Goal: Task Accomplishment & Management: Complete application form

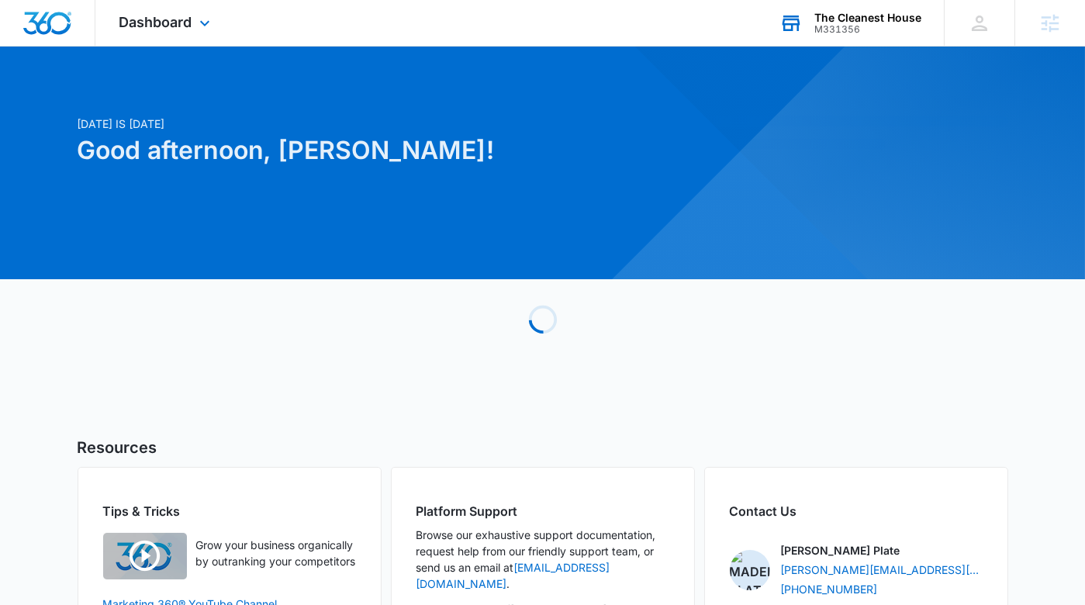
click at [912, 24] on div "M331356" at bounding box center [868, 29] width 107 height 11
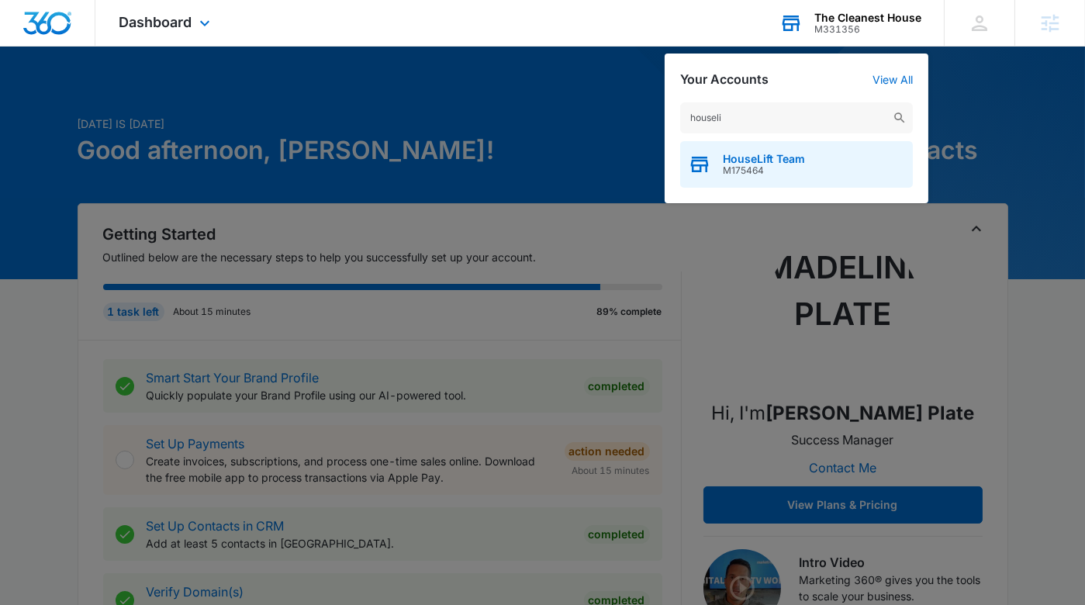
type input "houseli"
click at [794, 166] on span "M175464" at bounding box center [764, 170] width 82 height 11
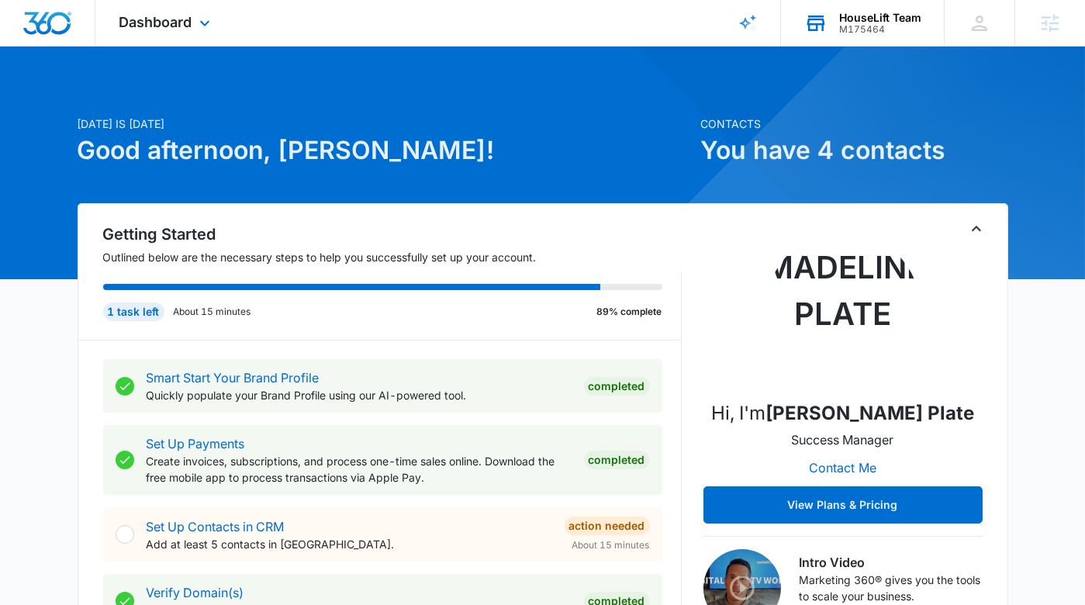
click at [853, 18] on div "HouseLift Team" at bounding box center [880, 18] width 82 height 12
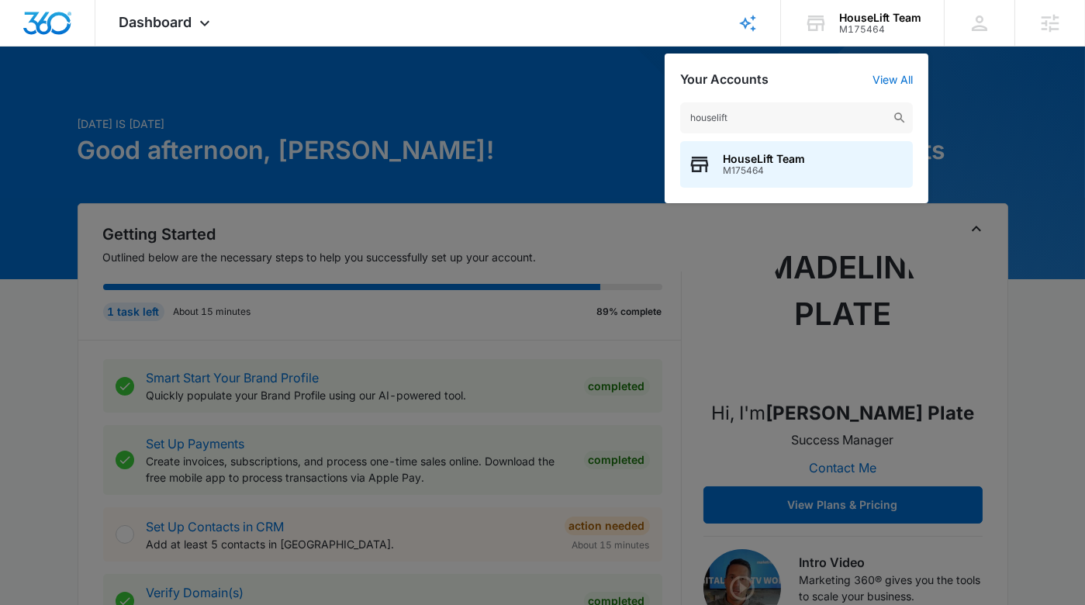
type input "houselift"
click at [538, 106] on div at bounding box center [542, 302] width 1085 height 605
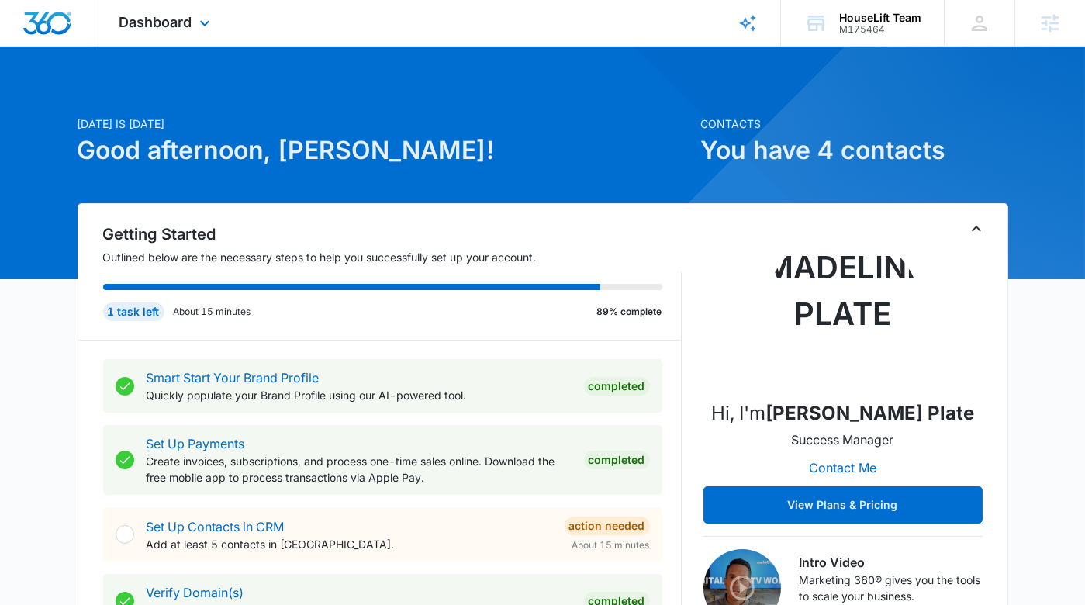
click at [150, 33] on div "Dashboard Apps Reputation Websites Forms CRM Email Social Shop Payments POS Con…" at bounding box center [166, 23] width 142 height 46
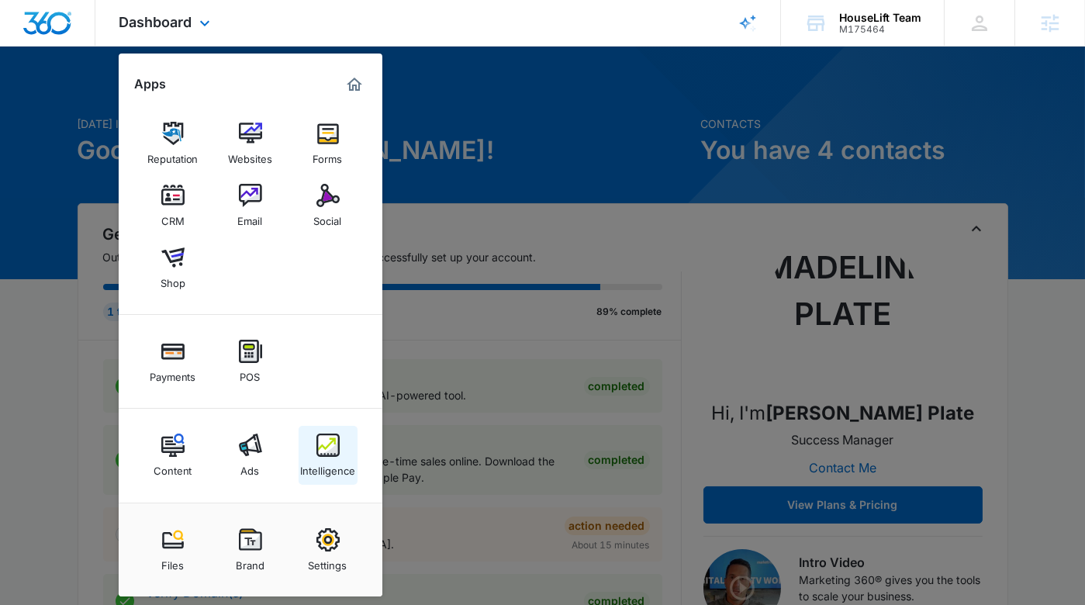
click at [341, 473] on div "Intelligence" at bounding box center [327, 467] width 55 height 20
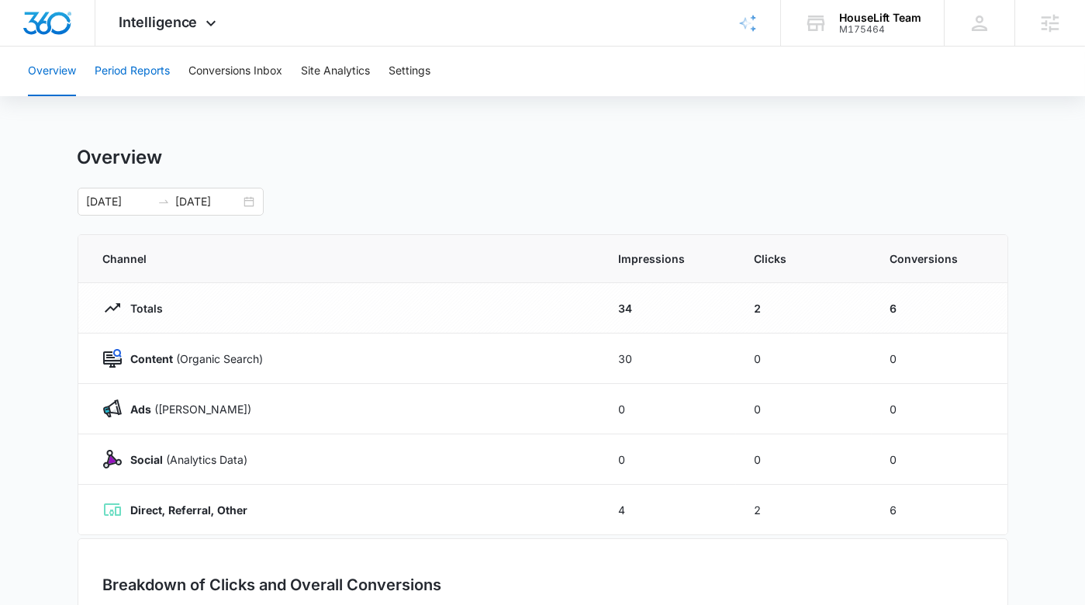
click at [146, 72] on button "Period Reports" at bounding box center [132, 72] width 75 height 50
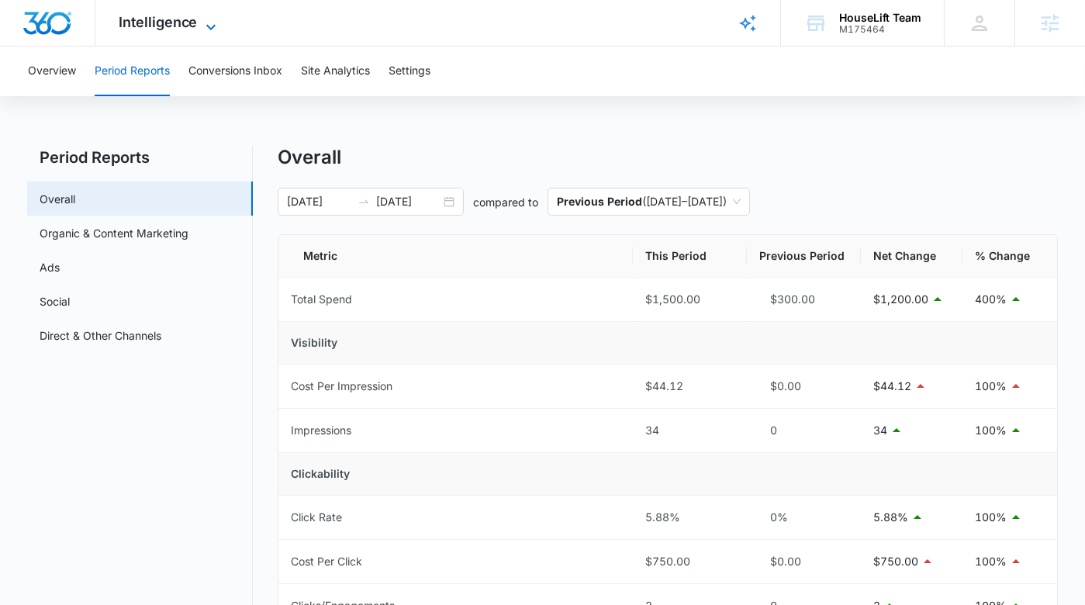
click at [140, 26] on span "Intelligence" at bounding box center [158, 22] width 79 height 16
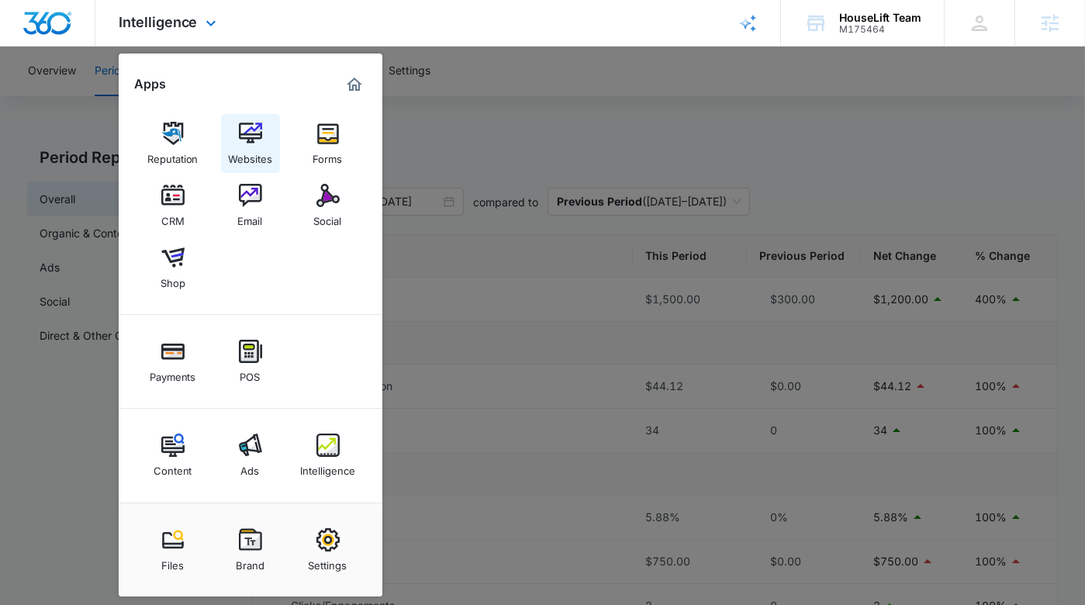
click at [251, 137] on img at bounding box center [250, 133] width 23 height 23
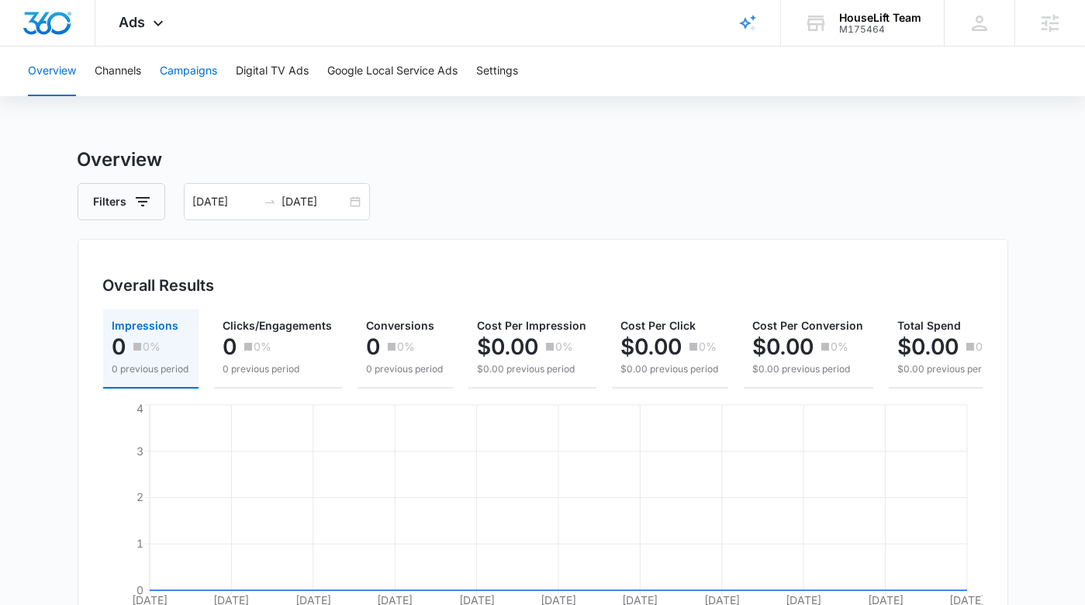
click at [178, 75] on button "Campaigns" at bounding box center [188, 72] width 57 height 50
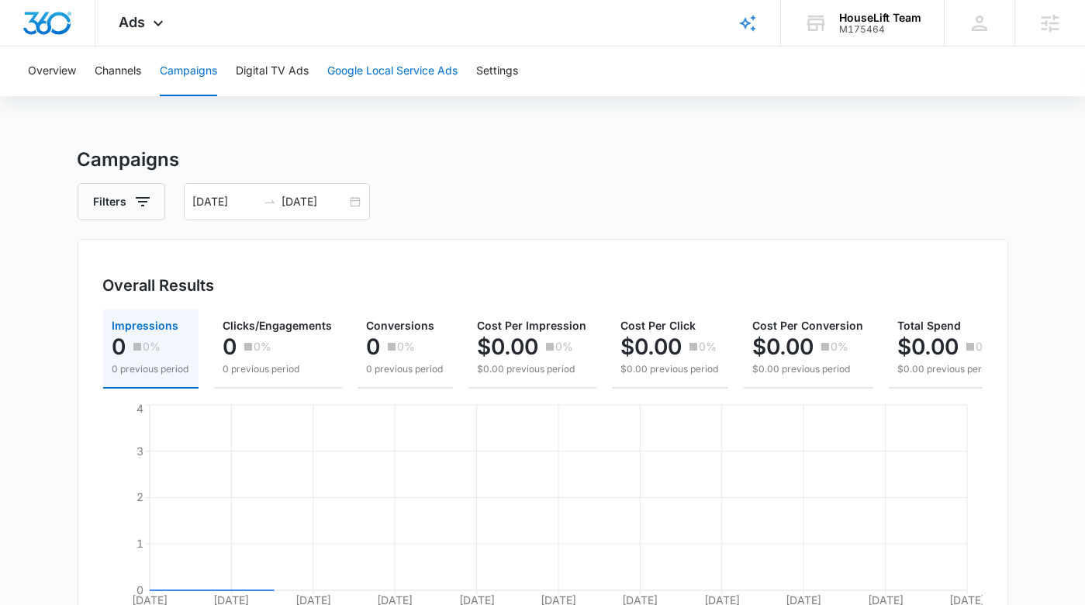
click at [385, 54] on button "Google Local Service Ads" at bounding box center [392, 72] width 130 height 50
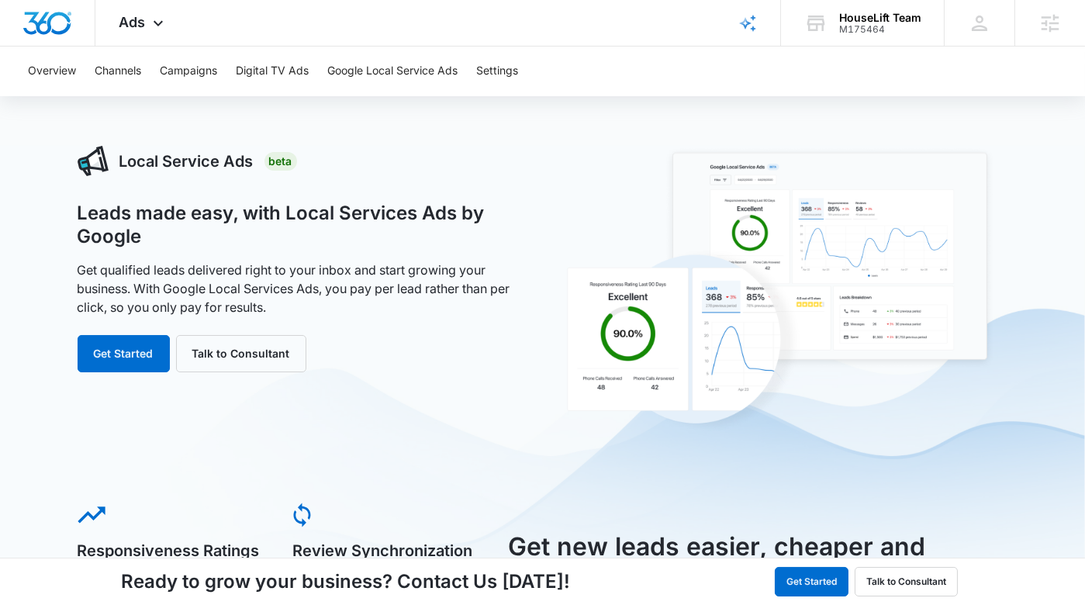
scroll to position [35, 0]
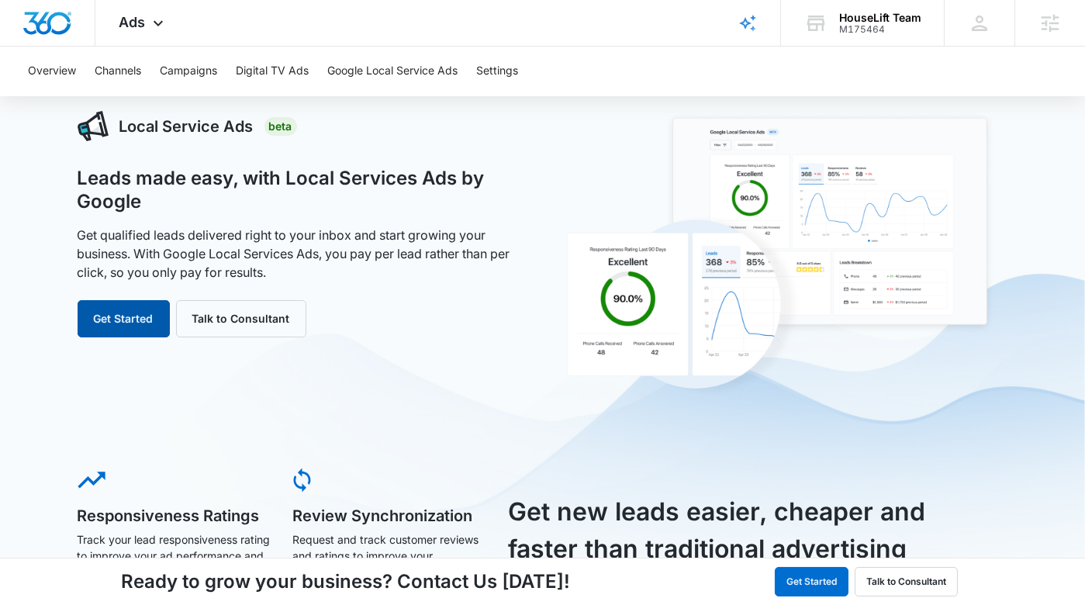
click at [127, 315] on button "Get Started" at bounding box center [124, 318] width 92 height 37
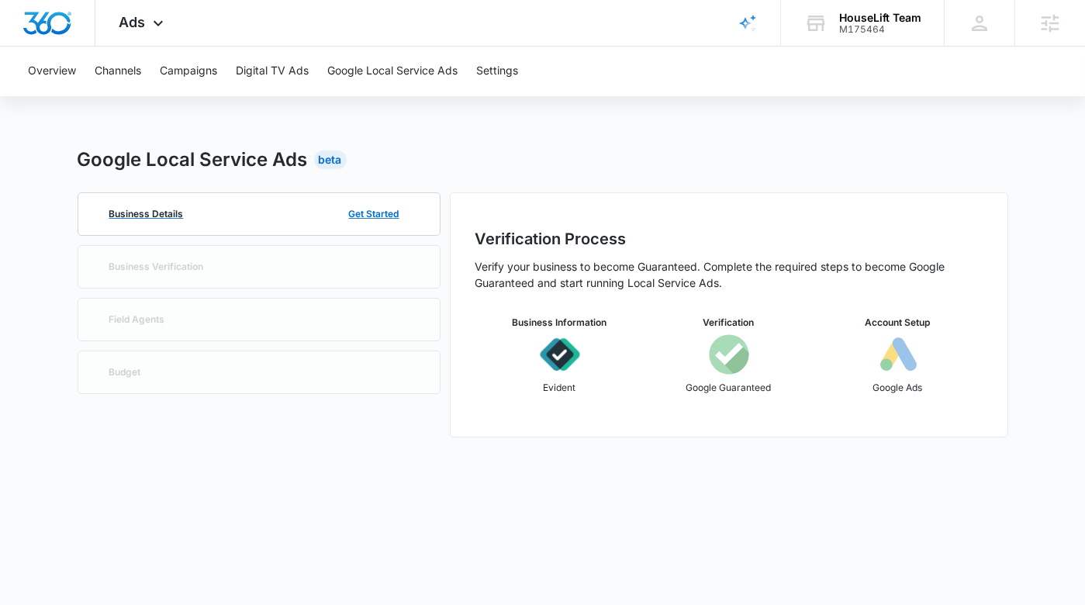
click at [270, 223] on div "Business Details Get Started" at bounding box center [259, 214] width 312 height 42
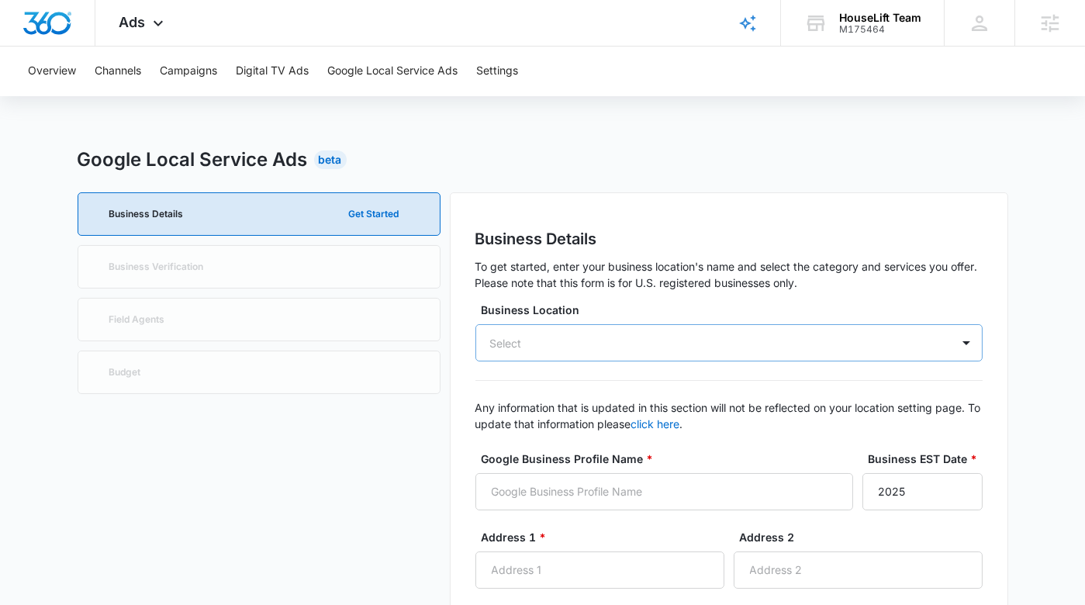
click at [642, 341] on div "Select" at bounding box center [729, 342] width 507 height 37
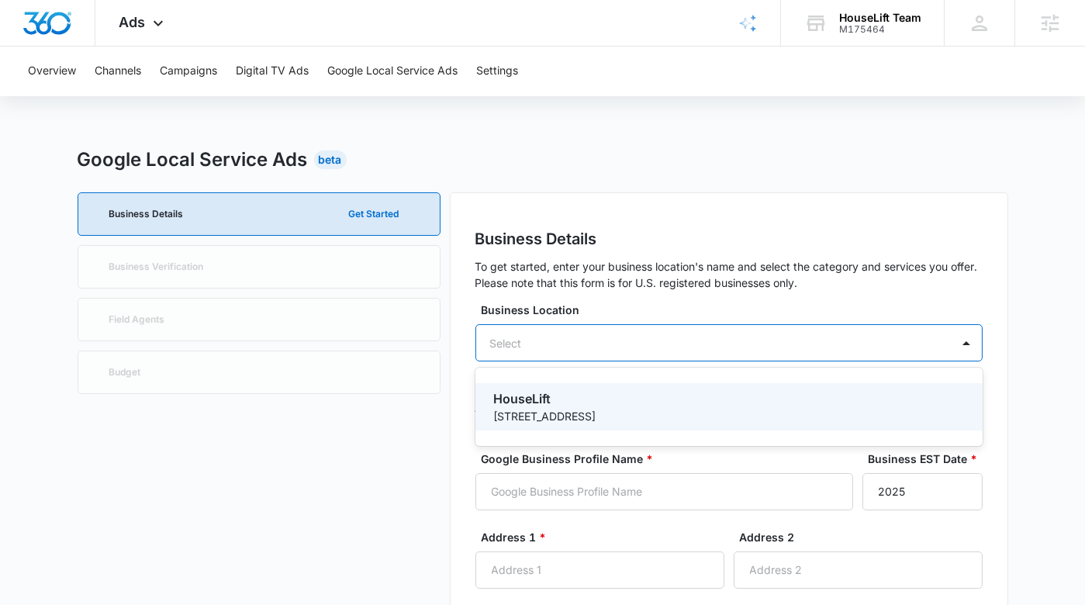
click at [599, 403] on p "HouseLift" at bounding box center [727, 398] width 467 height 19
type input "HouseLift"
type input "[STREET_ADDRESS]"
type input "29"
type input "Mesquite"
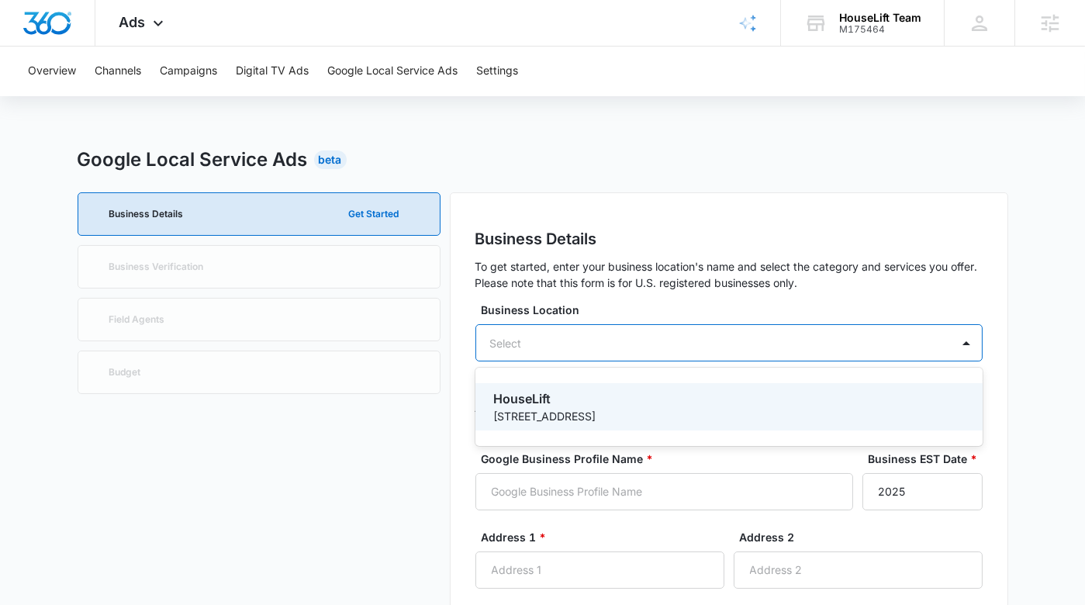
type input "75150"
type input "2145015353"
type input "[URL][DOMAIN_NAME]"
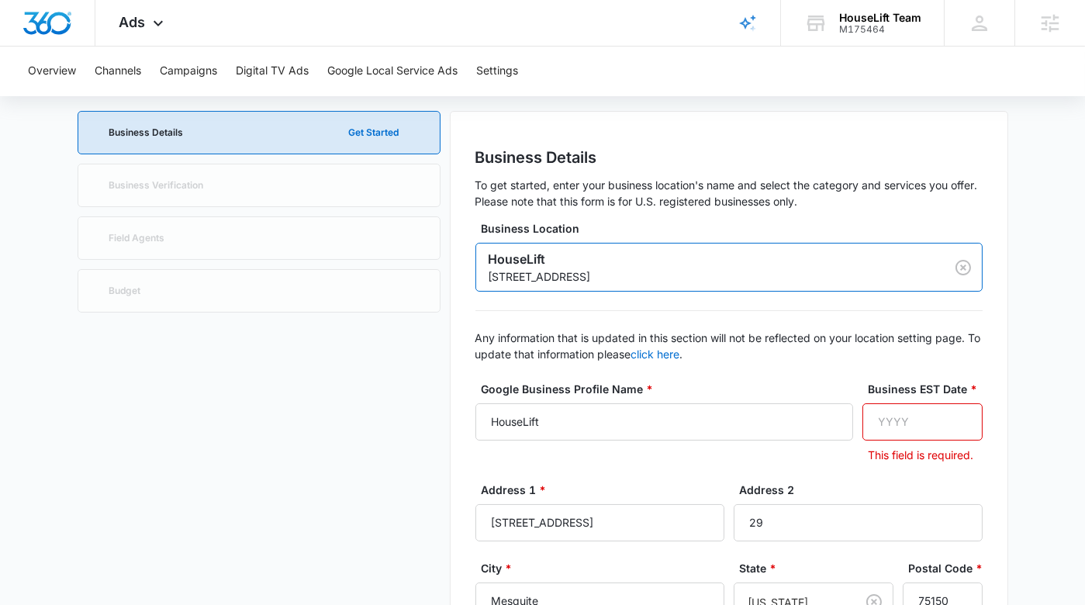
scroll to position [148, 0]
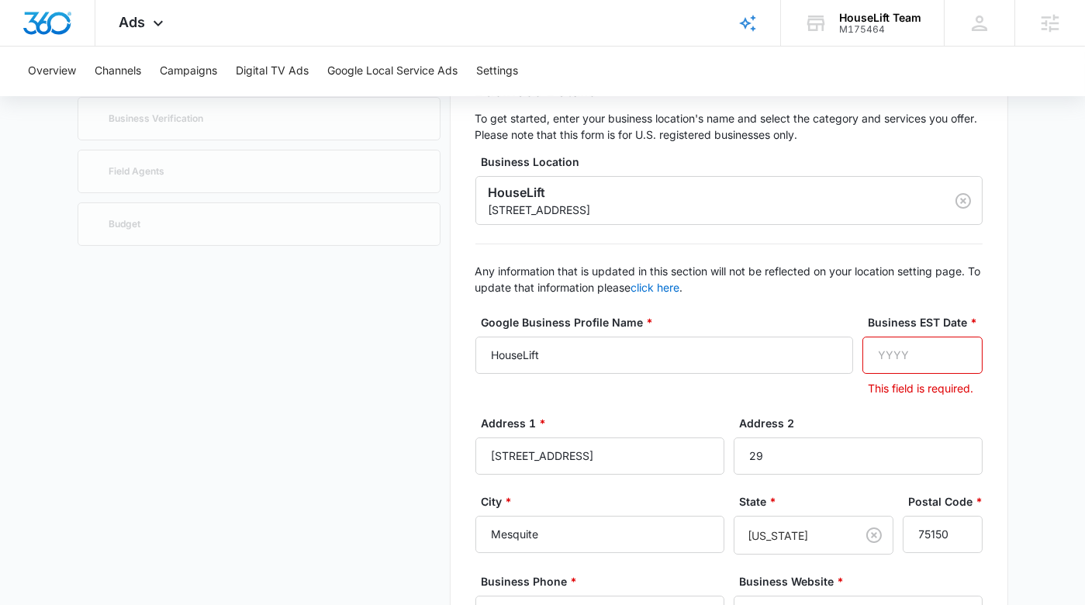
click at [899, 353] on input "Business EST Date *" at bounding box center [923, 355] width 120 height 37
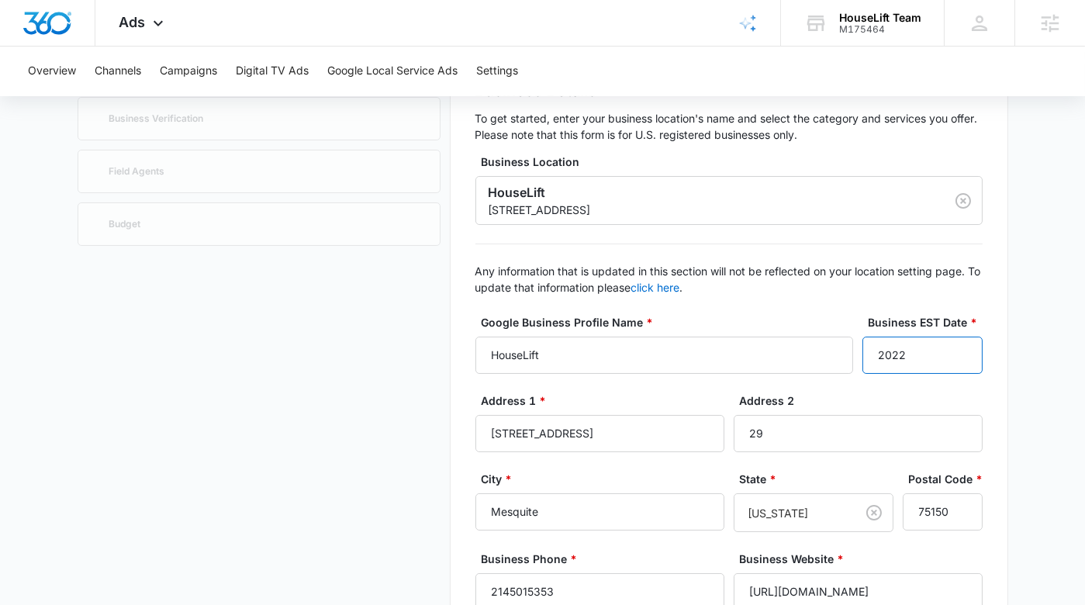
type input "2022"
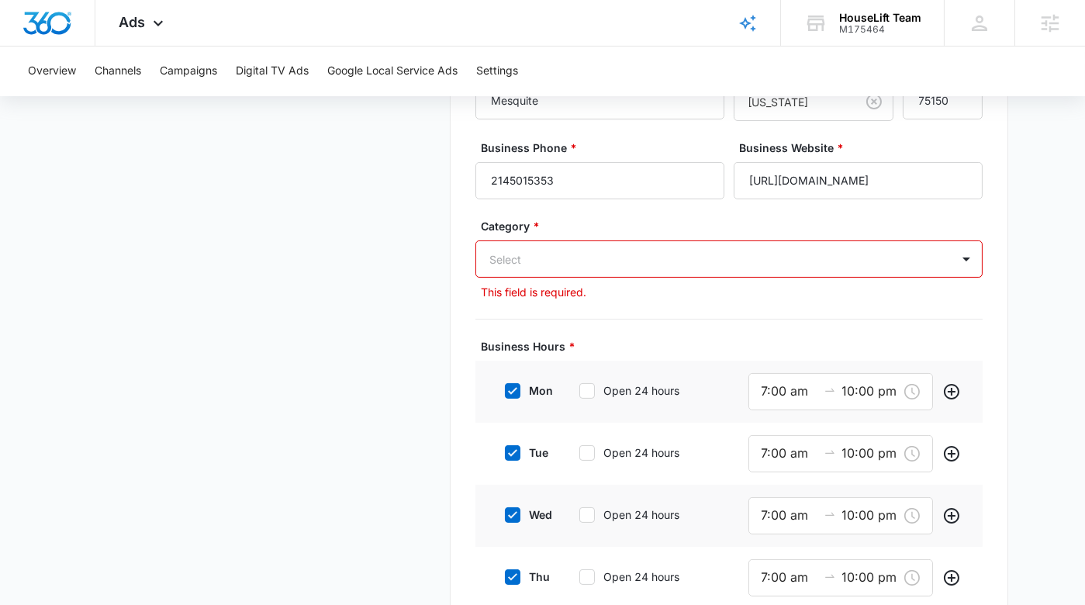
scroll to position [561, 0]
click at [674, 260] on div at bounding box center [710, 257] width 441 height 19
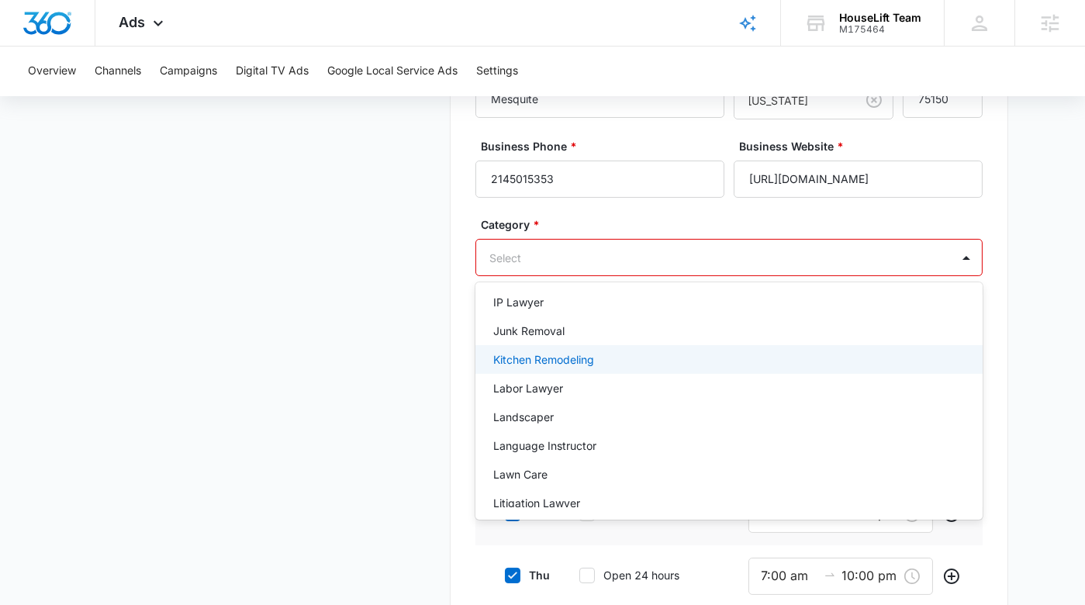
scroll to position [1049, 0]
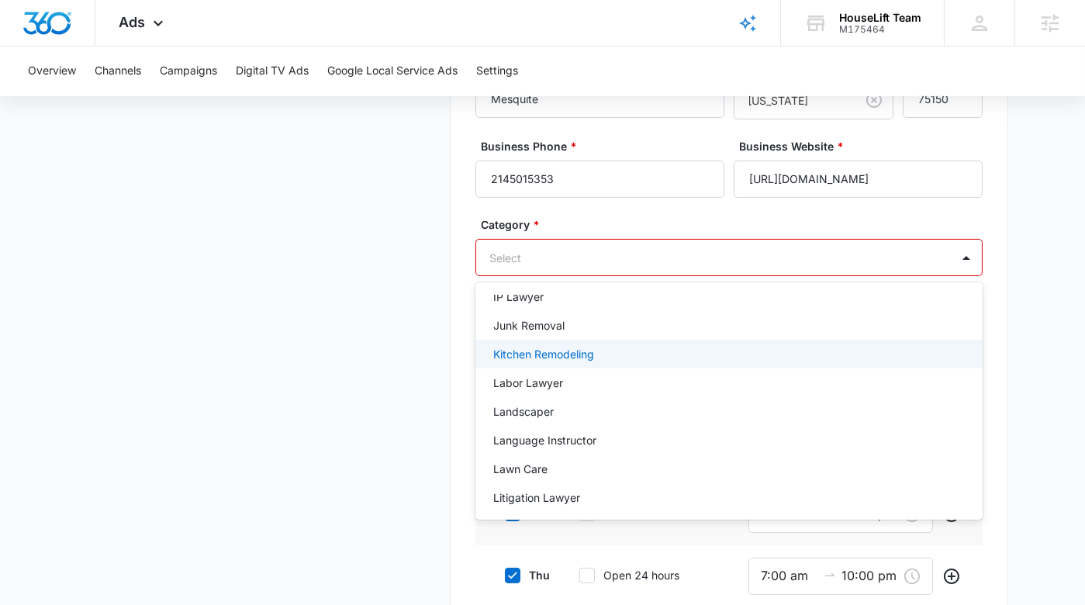
click at [635, 366] on div "Kitchen Remodeling" at bounding box center [729, 354] width 507 height 29
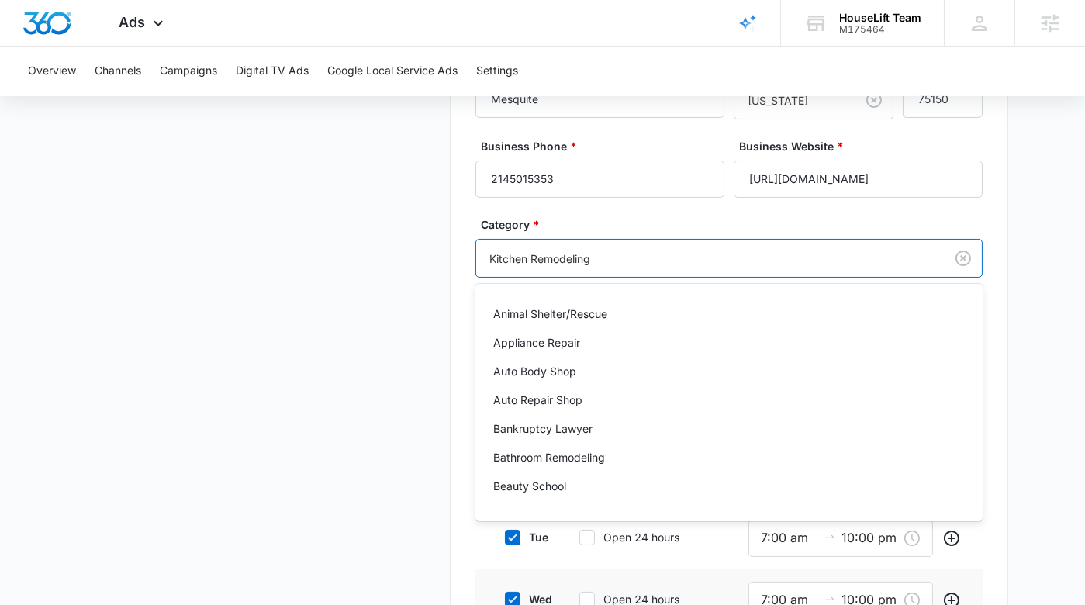
click at [636, 266] on div at bounding box center [707, 258] width 434 height 19
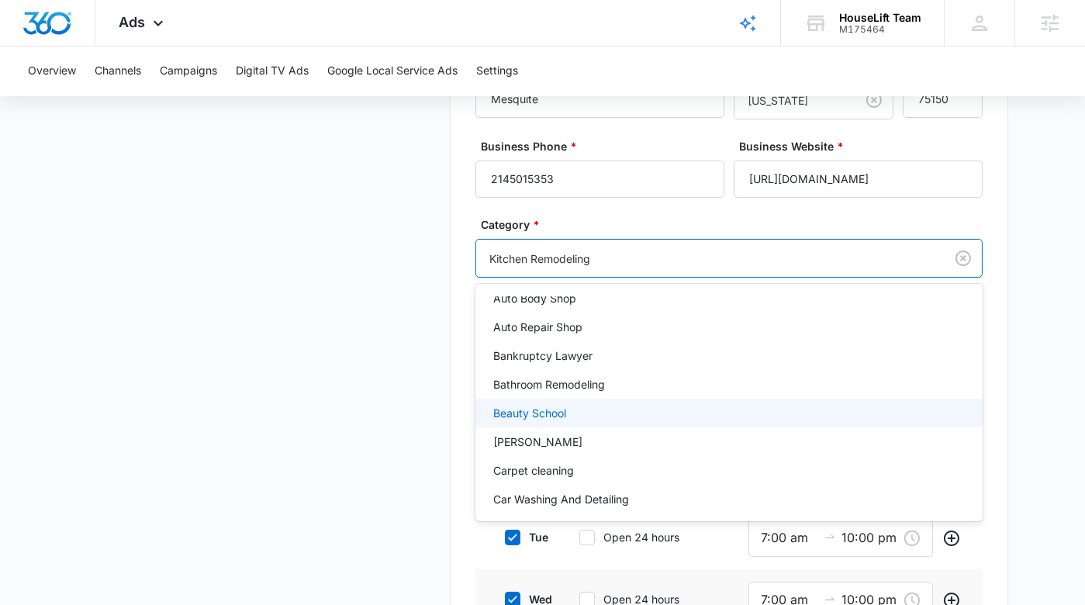
scroll to position [78, 0]
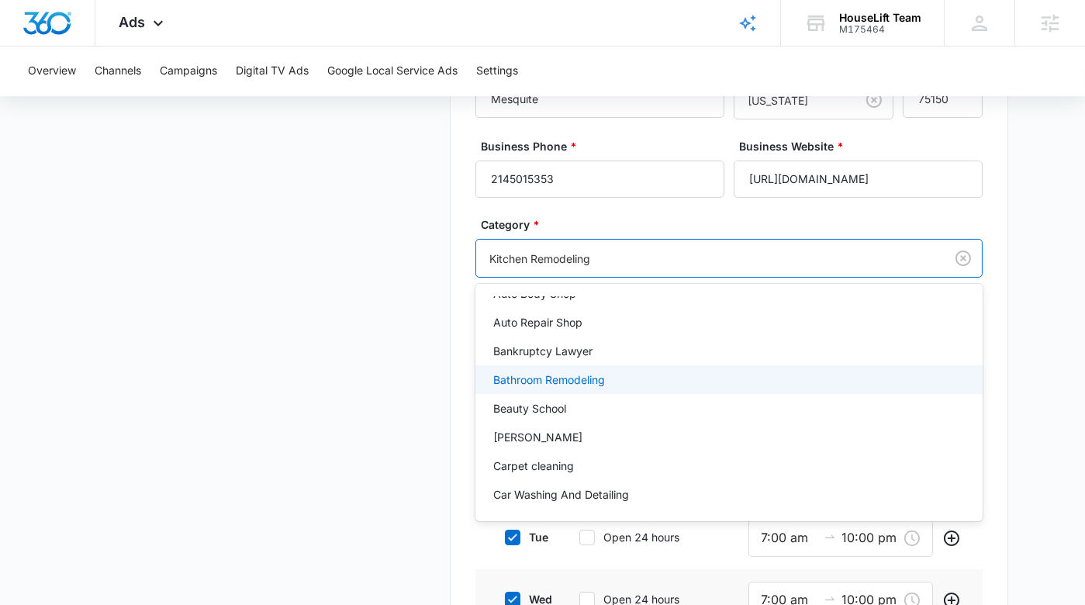
click at [585, 379] on p "Bathroom Remodeling" at bounding box center [550, 380] width 112 height 16
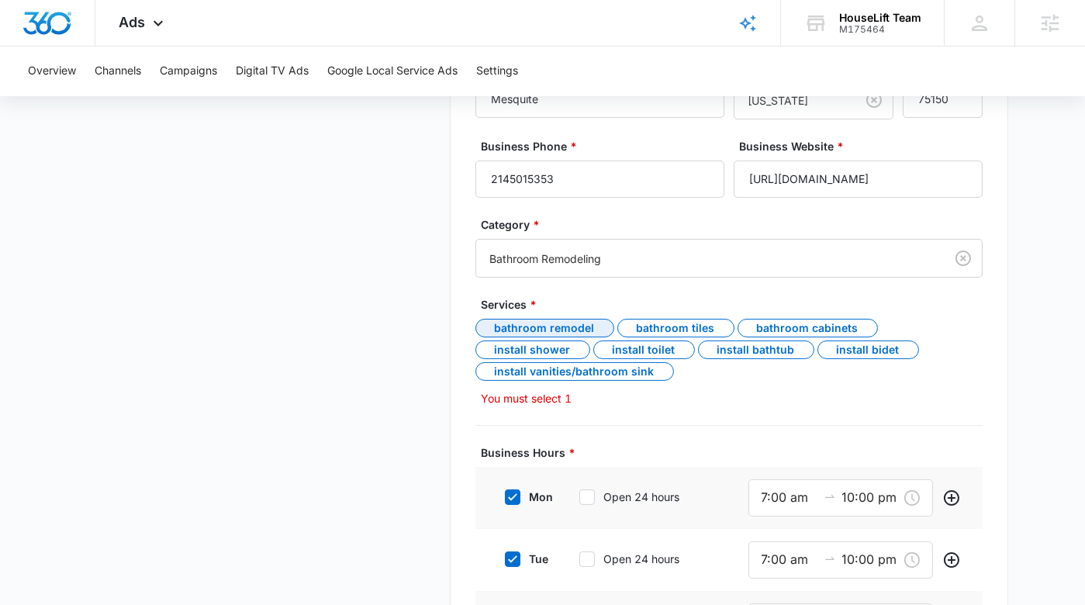
click at [557, 326] on div "Bathroom Remodel" at bounding box center [545, 328] width 139 height 19
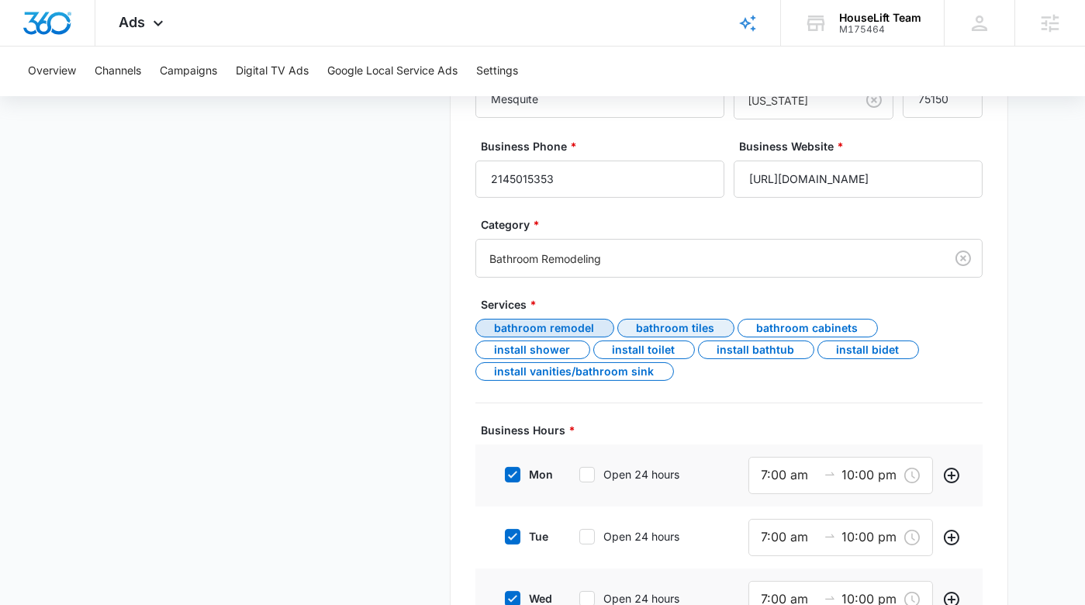
click at [673, 329] on div "Bathroom Tiles" at bounding box center [676, 328] width 117 height 19
click at [796, 327] on div "Bathroom Cabinets" at bounding box center [808, 328] width 140 height 19
click at [646, 351] on div "Install Toilet" at bounding box center [644, 350] width 102 height 19
click at [785, 351] on div "Install Bathtub" at bounding box center [756, 350] width 116 height 19
drag, startPoint x: 840, startPoint y: 349, endPoint x: 617, endPoint y: 351, distance: 223.4
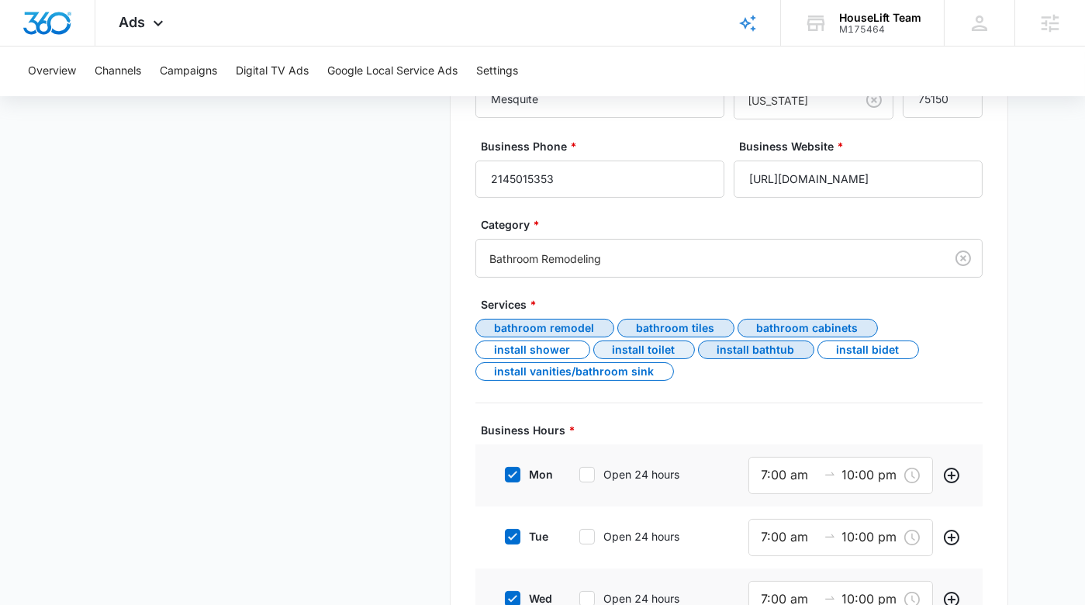
click at [835, 349] on div "Install Bidet" at bounding box center [869, 350] width 102 height 19
drag, startPoint x: 521, startPoint y: 351, endPoint x: 538, endPoint y: 372, distance: 27.5
click at [521, 351] on div "Install Shower" at bounding box center [533, 350] width 115 height 19
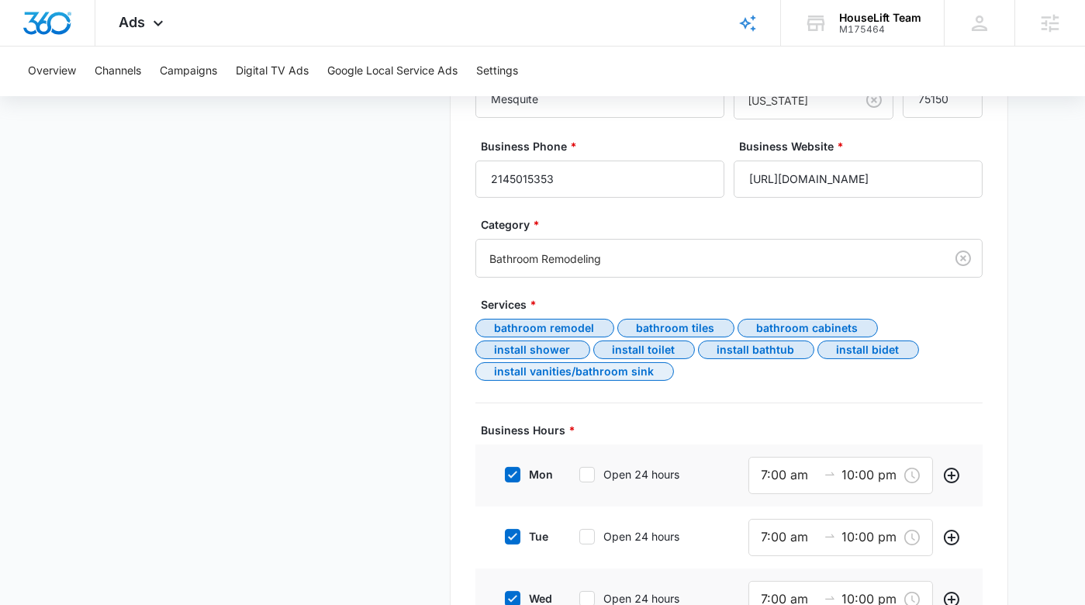
click at [538, 372] on div "Install Vanities/Bathroom Sink" at bounding box center [575, 371] width 199 height 19
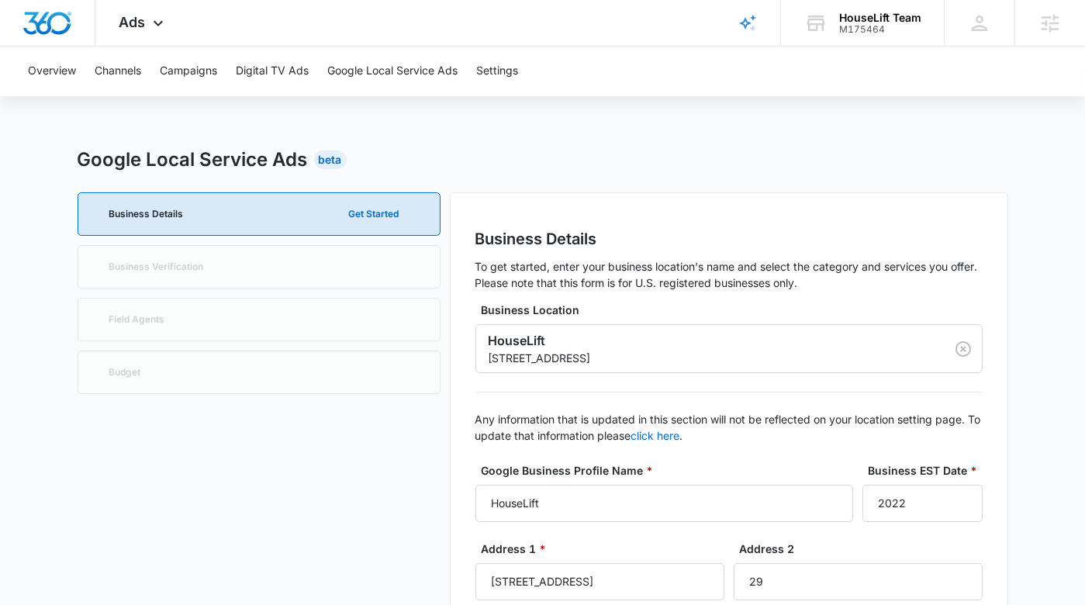
scroll to position [175, 0]
